Goal: Task Accomplishment & Management: Complete application form

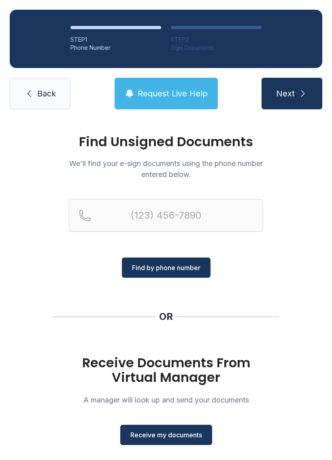
click at [168, 433] on span "Receive my documents" at bounding box center [166, 435] width 72 height 10
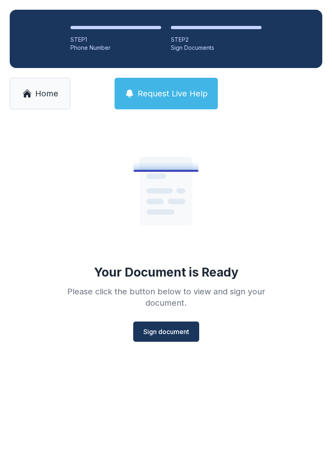
click at [170, 329] on span "Sign document" at bounding box center [166, 332] width 46 height 10
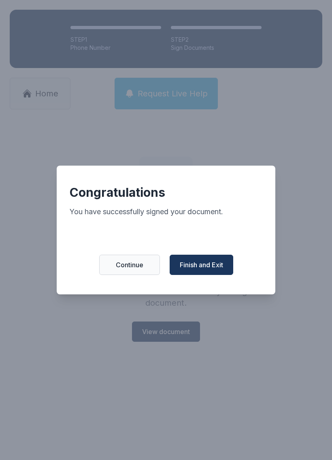
click at [203, 269] on span "Finish and Exit" at bounding box center [201, 265] width 43 height 10
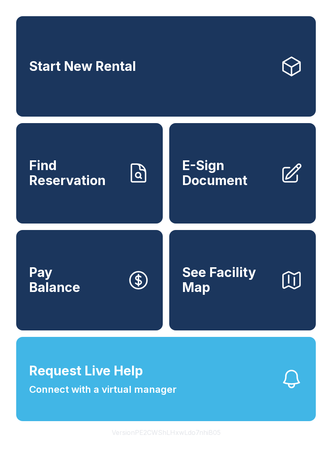
click at [251, 183] on span "E-Sign Document" at bounding box center [227, 173] width 91 height 30
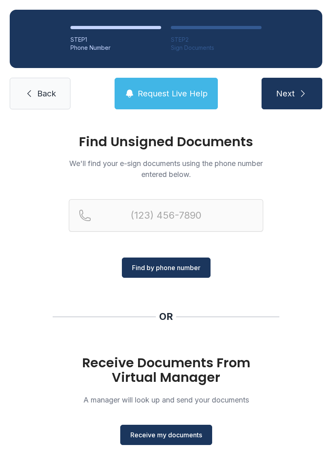
click at [185, 432] on span "Receive my documents" at bounding box center [166, 435] width 72 height 10
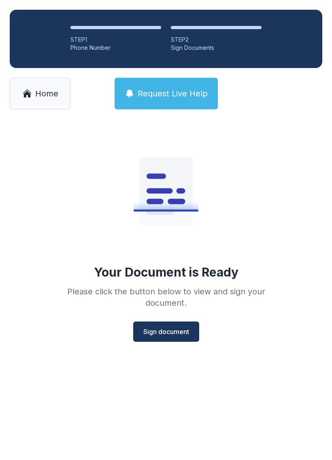
click at [175, 331] on span "Sign document" at bounding box center [166, 332] width 46 height 10
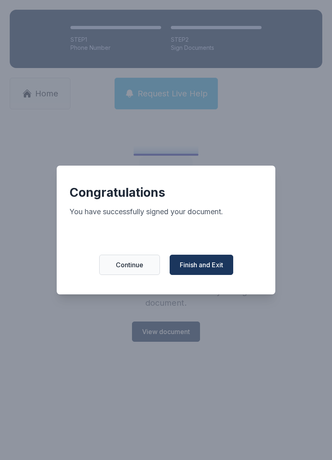
click at [206, 269] on span "Finish and Exit" at bounding box center [201, 265] width 43 height 10
